Goal: Transaction & Acquisition: Purchase product/service

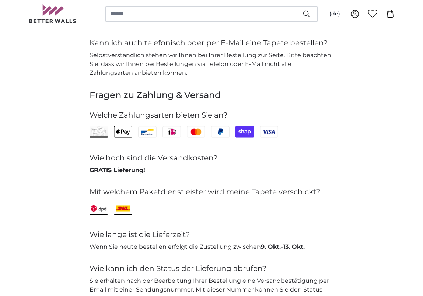
scroll to position [1575, 0]
click at [222, 130] on icon at bounding box center [221, 132] width 4 height 5
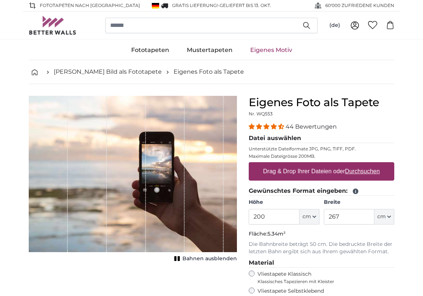
scroll to position [0, 0]
click at [363, 171] on u "Durchsuchen" at bounding box center [362, 171] width 35 height 6
click at [363, 164] on input "Drag & Drop Ihrer Dateien oder Durchsuchen" at bounding box center [320, 163] width 145 height 2
type input "**********"
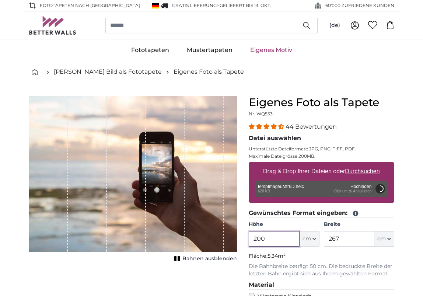
click at [277, 239] on input "200" at bounding box center [273, 238] width 50 height 15
type input "170"
type input "226.1"
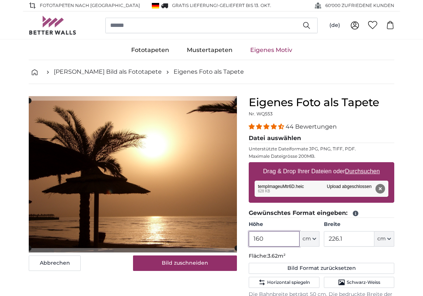
type input "160"
click at [347, 240] on input "226.1" at bounding box center [349, 238] width 50 height 15
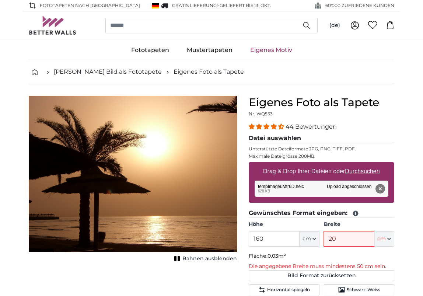
type input "200"
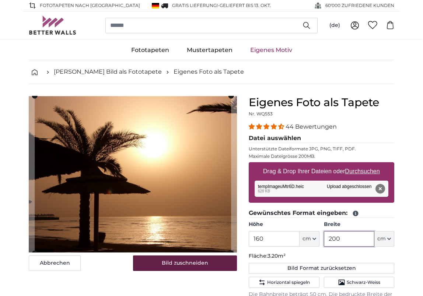
type input "200"
click at [190, 264] on button "Bild zuschneiden" at bounding box center [185, 262] width 104 height 15
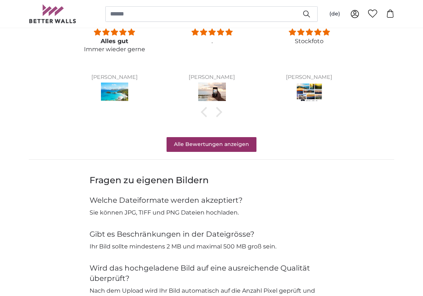
scroll to position [657, 0]
click at [217, 139] on link "Alle Bewertungen anzeigen" at bounding box center [211, 144] width 90 height 15
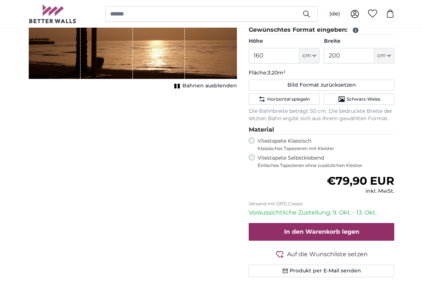
scroll to position [183, 0]
